Goal: Navigation & Orientation: Find specific page/section

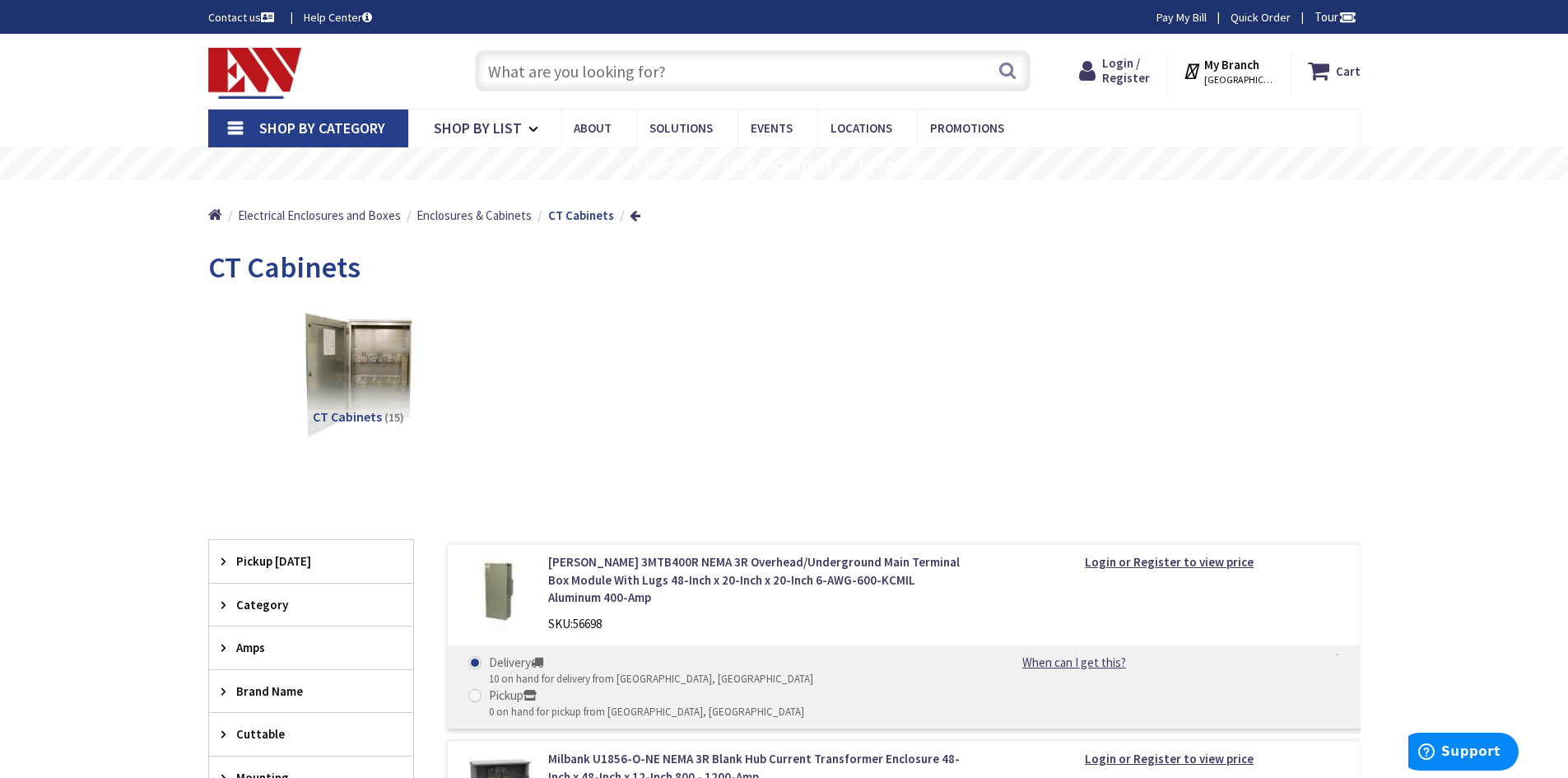
click at [368, 358] on img at bounding box center [357, 374] width 149 height 149
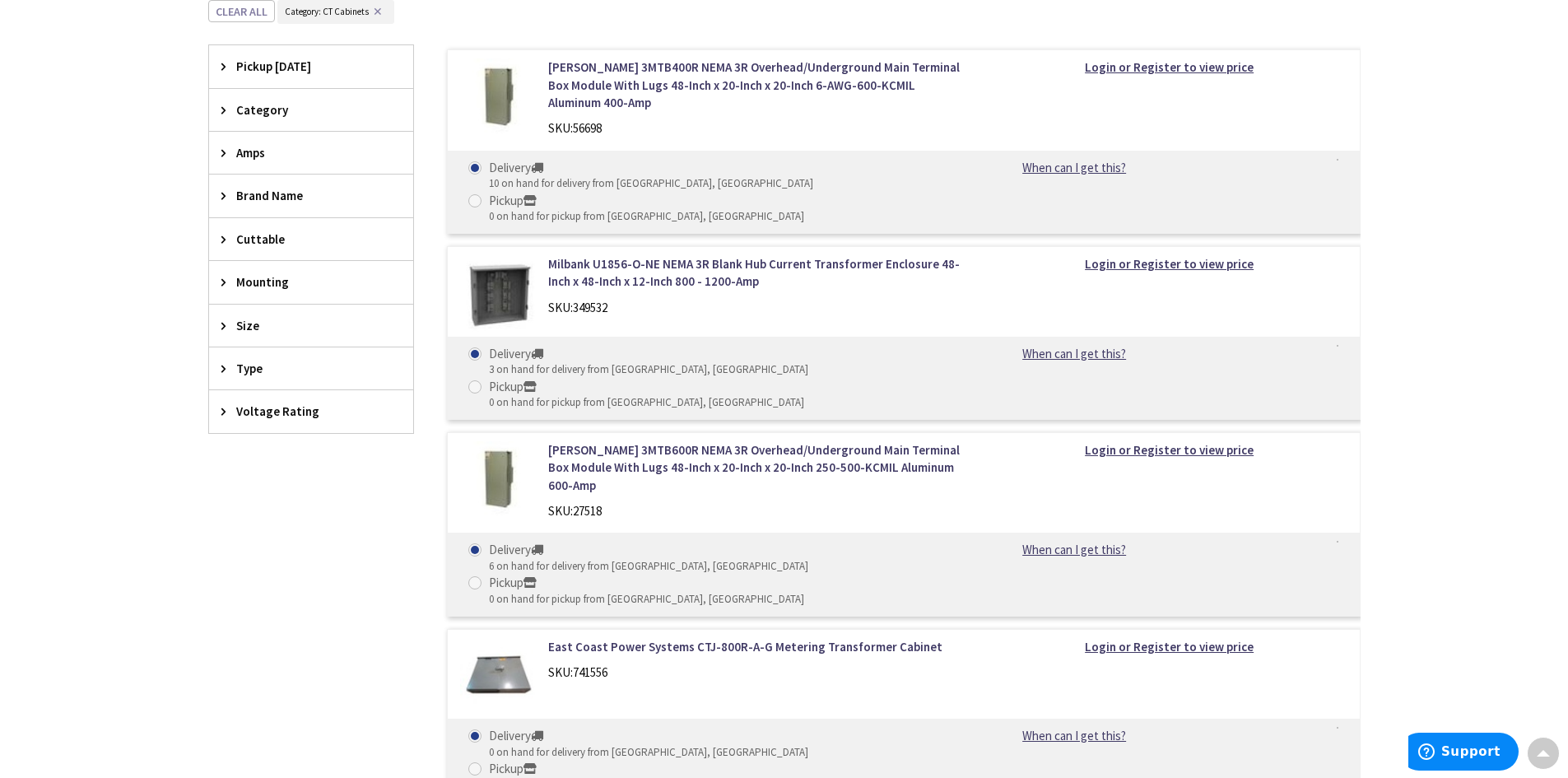
scroll to position [345, 0]
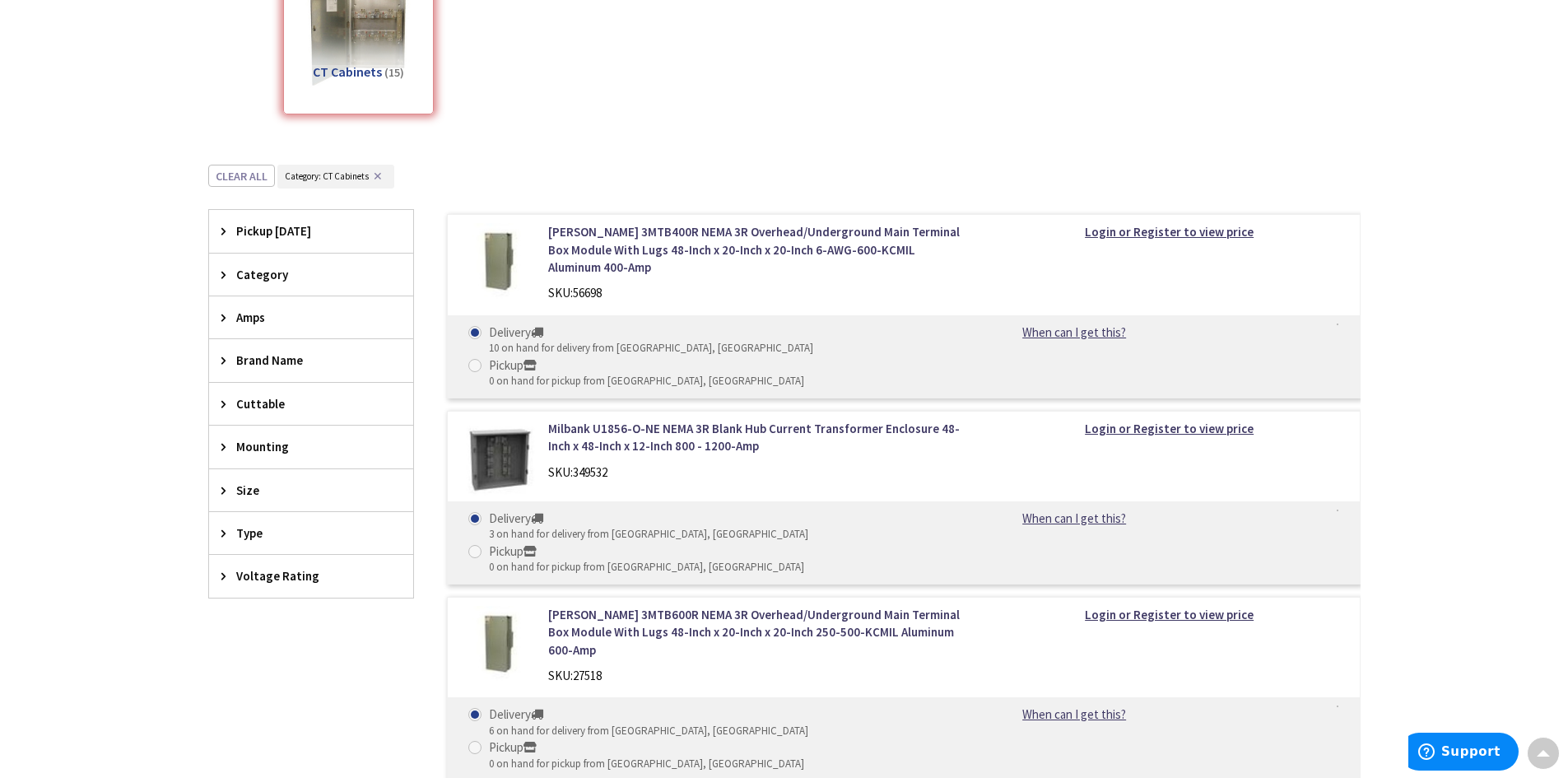
drag, startPoint x: 511, startPoint y: 406, endPoint x: 511, endPoint y: 391, distance: 15.0
click at [511, 419] on img at bounding box center [498, 458] width 77 height 77
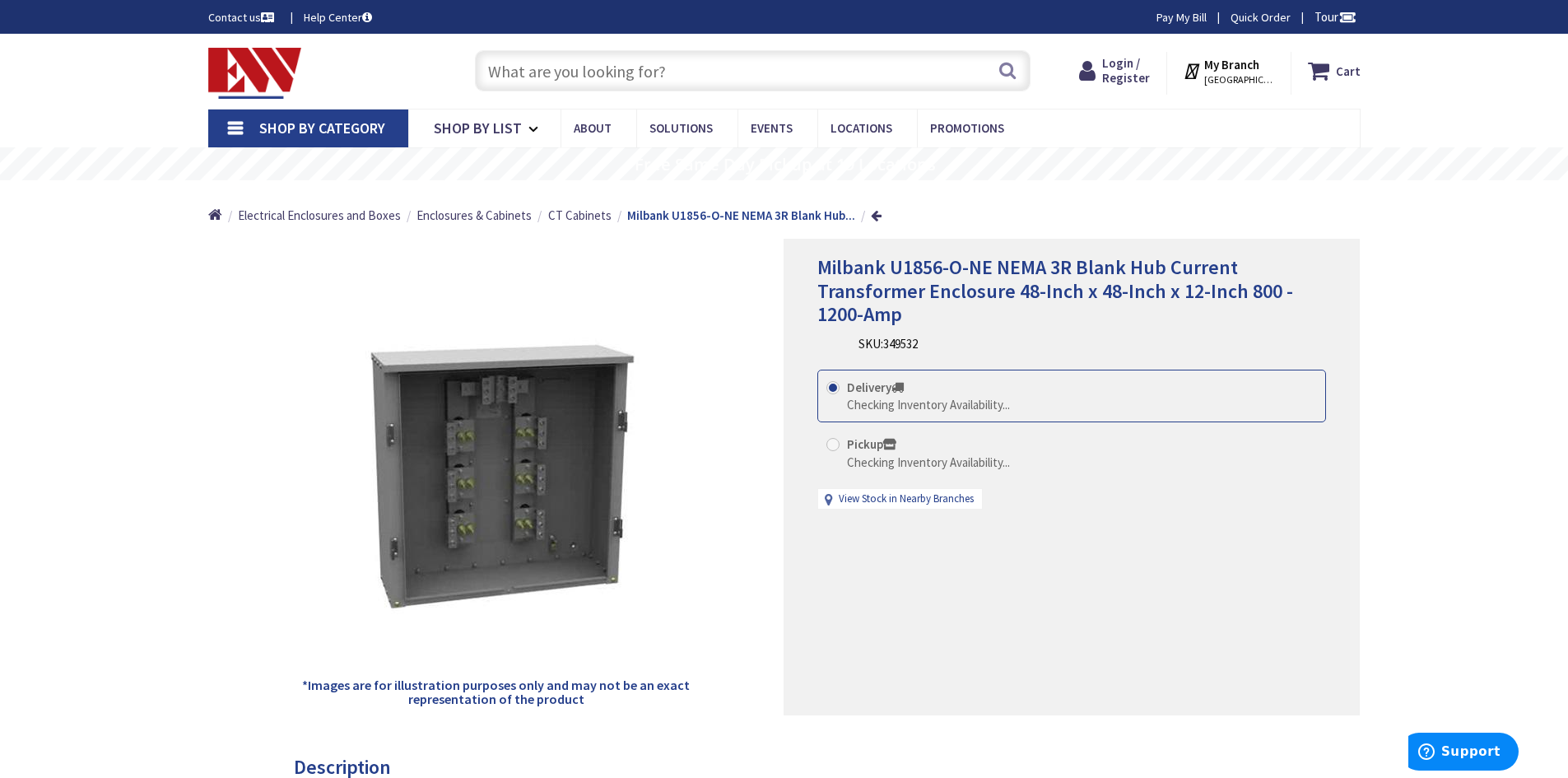
scroll to position [82, 0]
